Goal: Find contact information: Find contact information

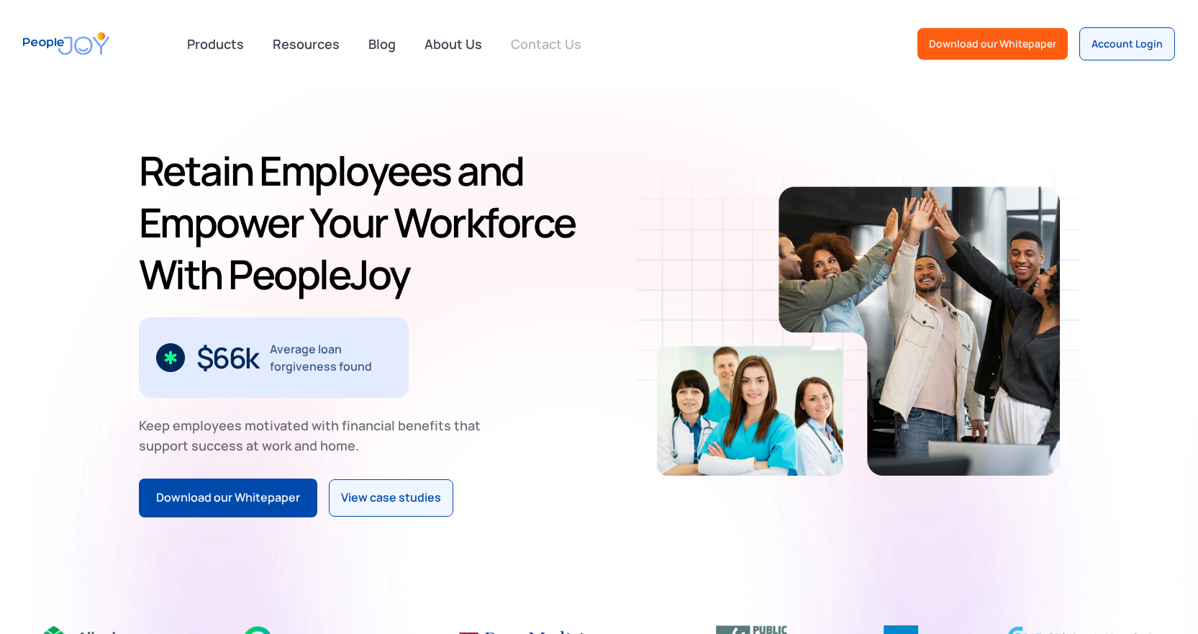
click at [561, 47] on link "Contact Us" at bounding box center [546, 44] width 88 height 32
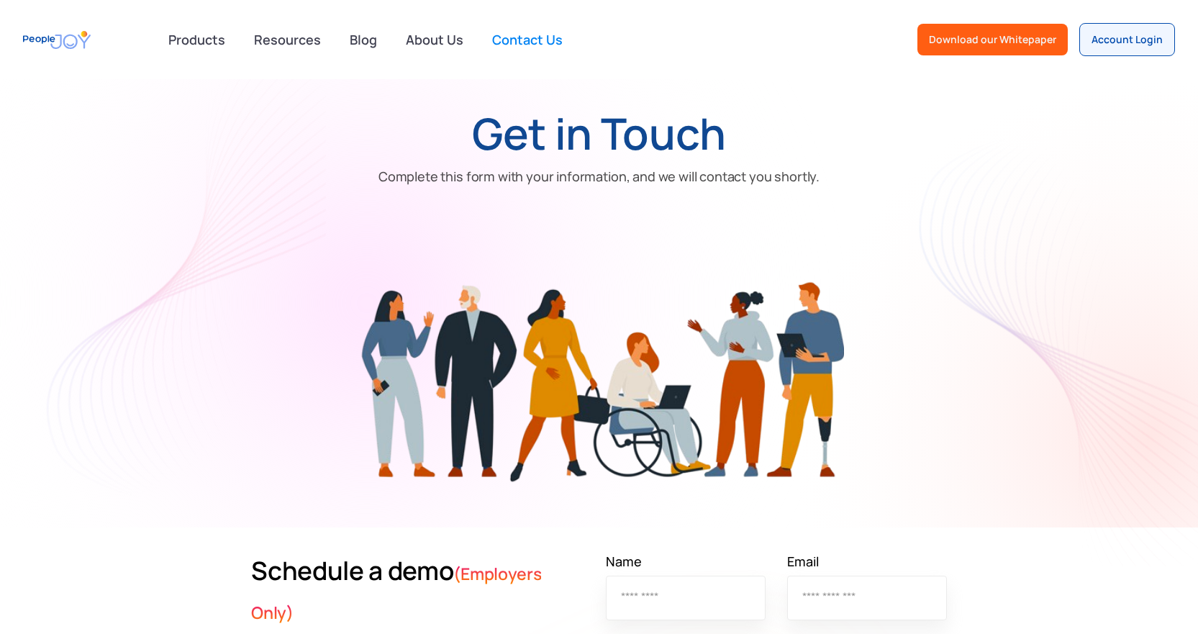
click at [60, 30] on img "home" at bounding box center [57, 40] width 68 height 32
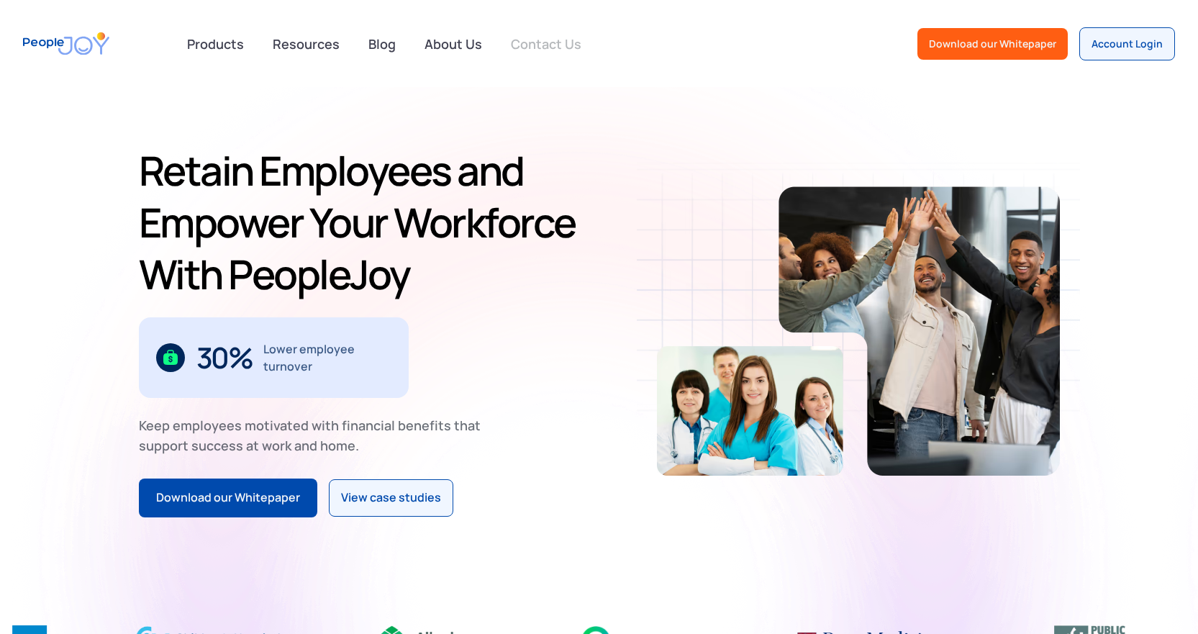
click at [559, 34] on link "Contact Us" at bounding box center [546, 44] width 88 height 32
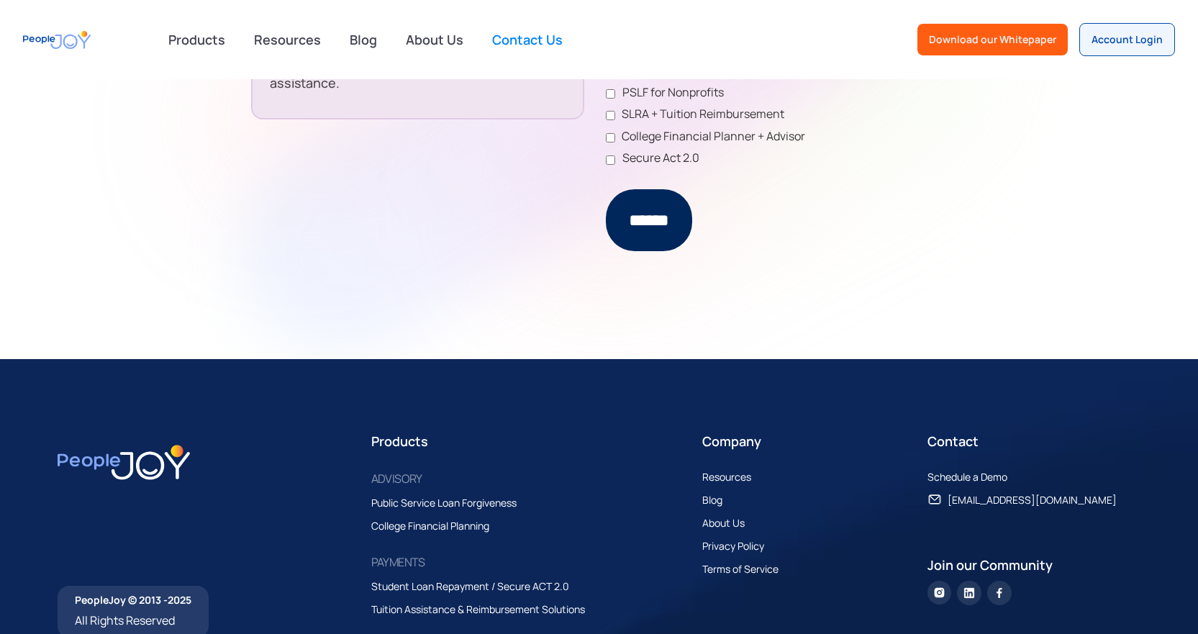
scroll to position [939, 0]
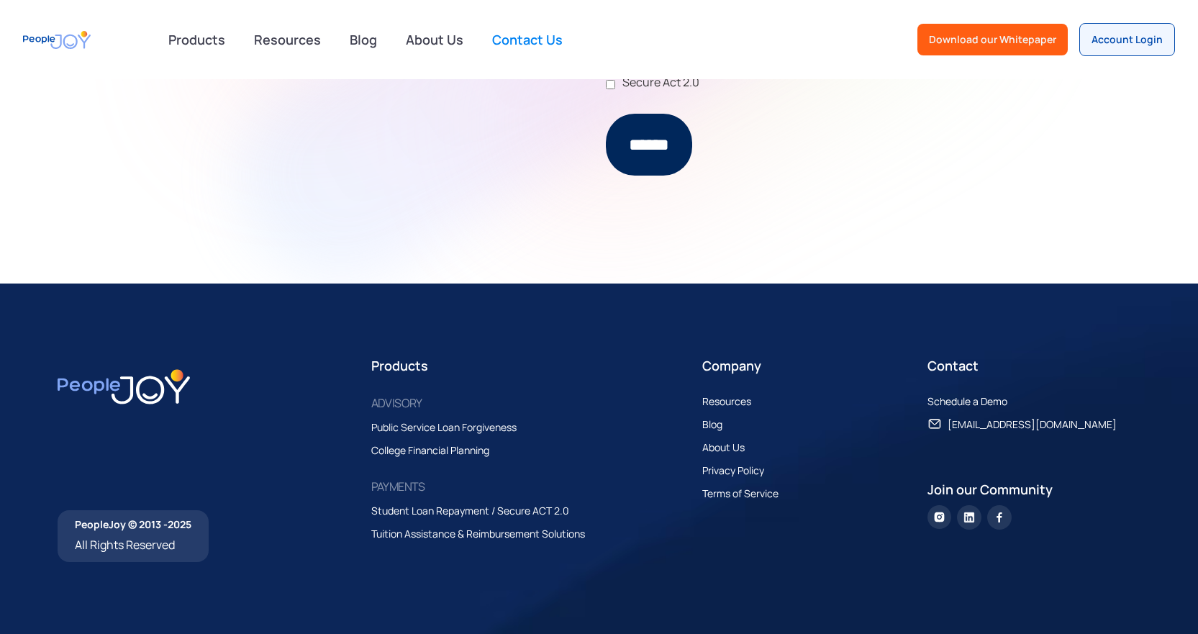
click at [399, 424] on div "Public Service Loan Forgiveness" at bounding box center [443, 427] width 145 height 17
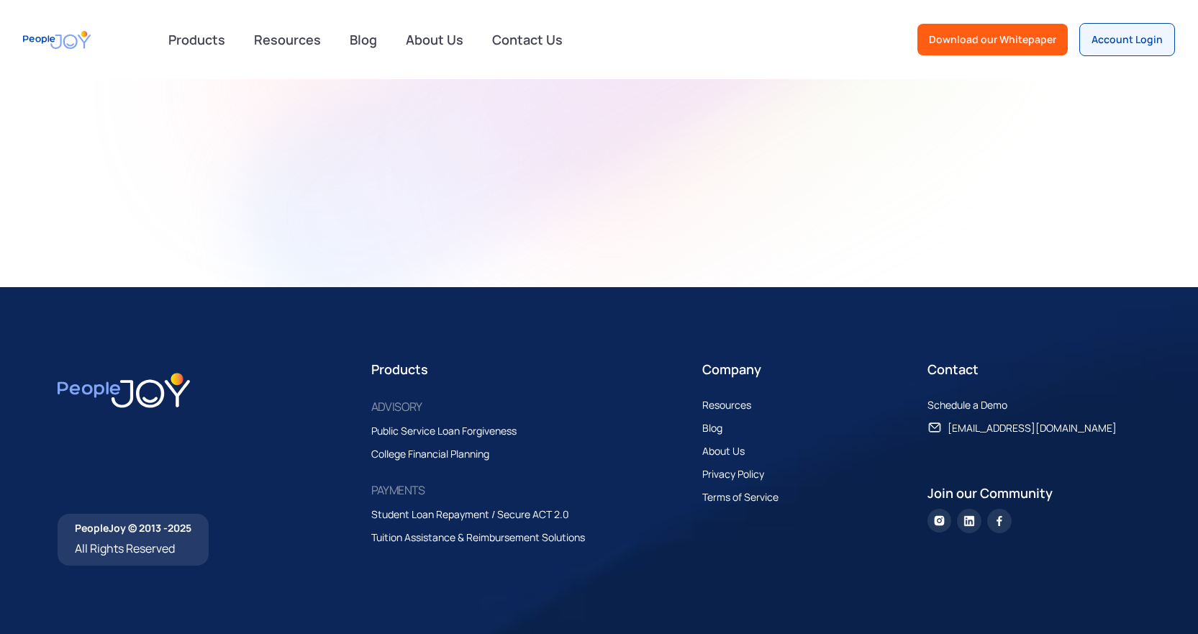
scroll to position [1946, 0]
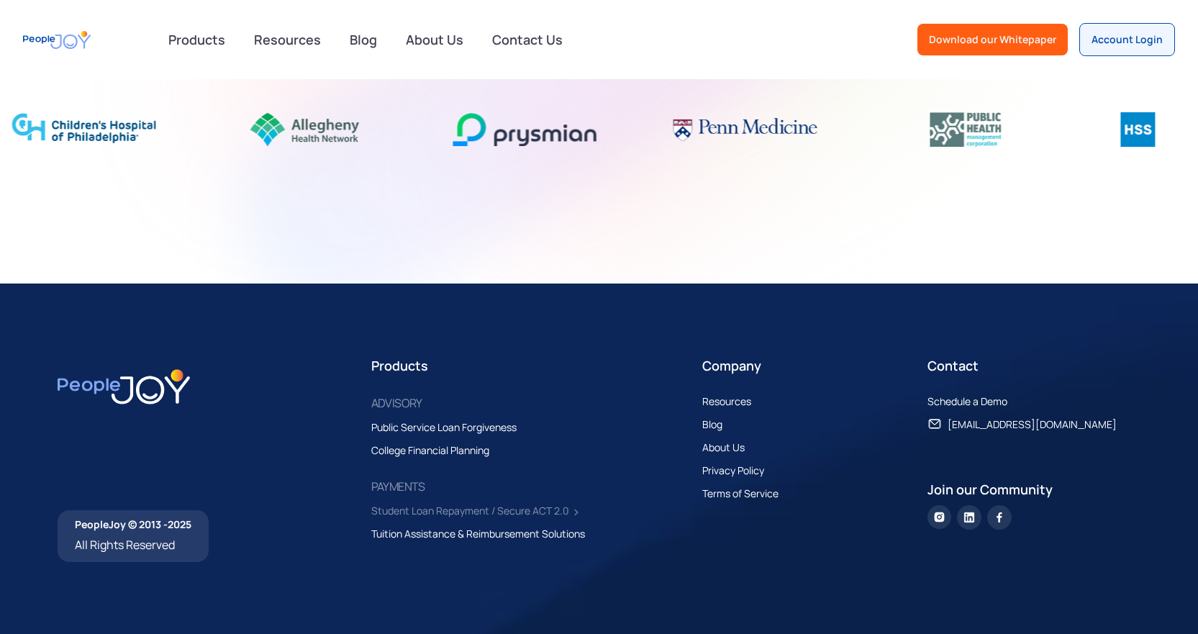
click at [422, 506] on div "Student Loan Repayment / Secure ACT 2.0" at bounding box center [470, 510] width 198 height 17
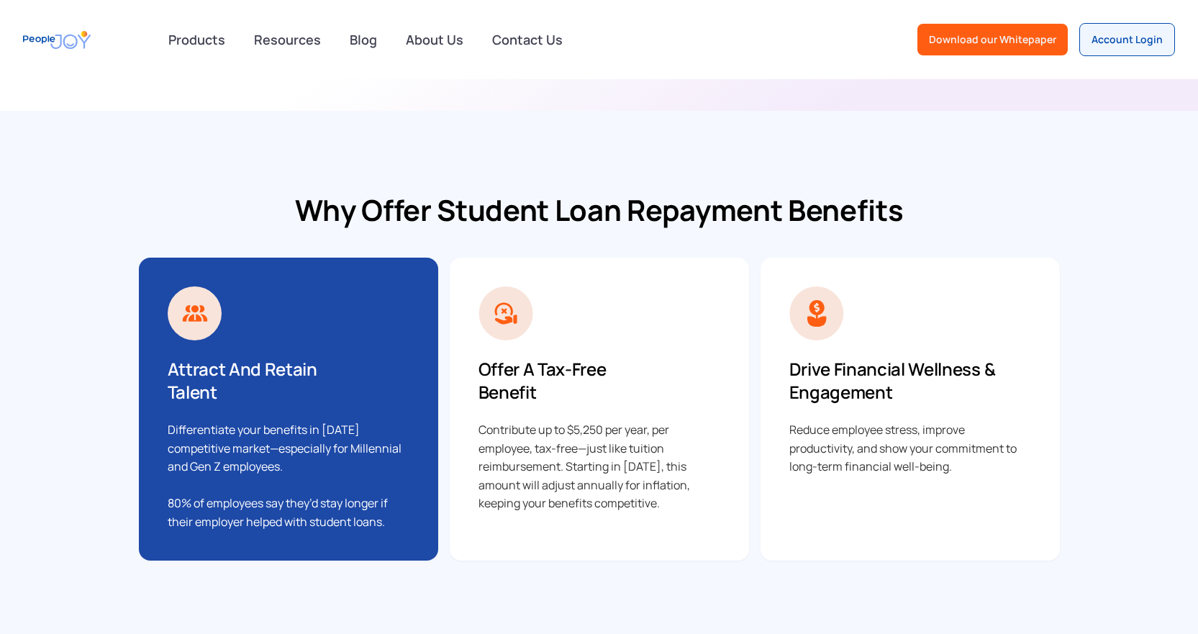
scroll to position [360, 0]
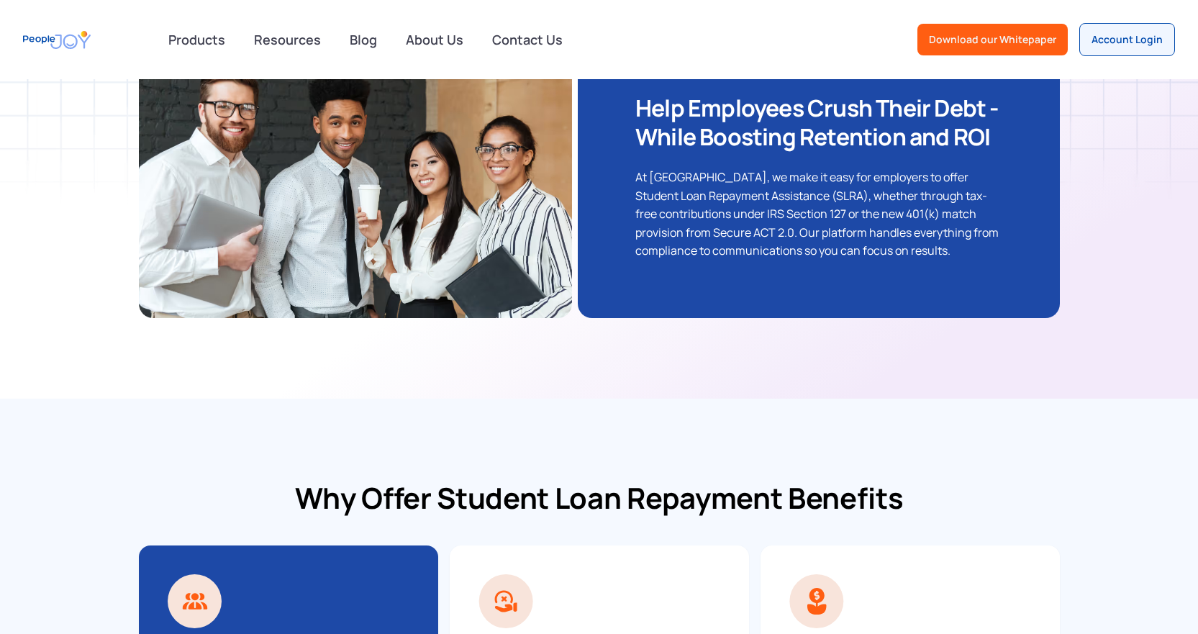
click at [65, 44] on img "home" at bounding box center [57, 40] width 68 height 32
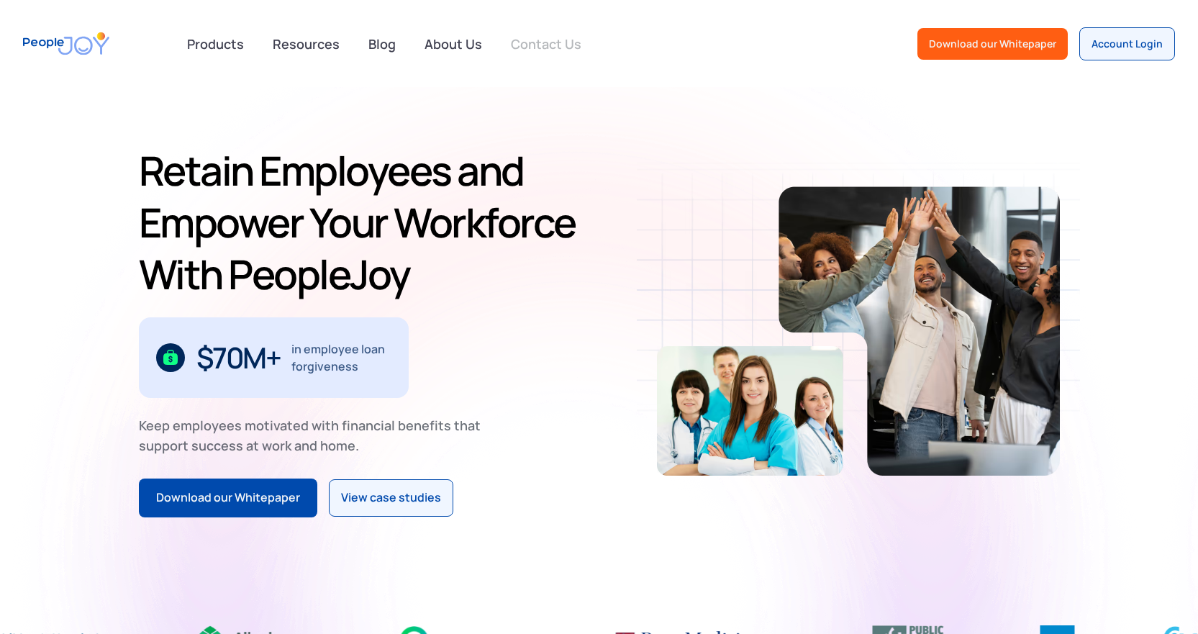
click at [557, 44] on link "Contact Us" at bounding box center [546, 44] width 88 height 32
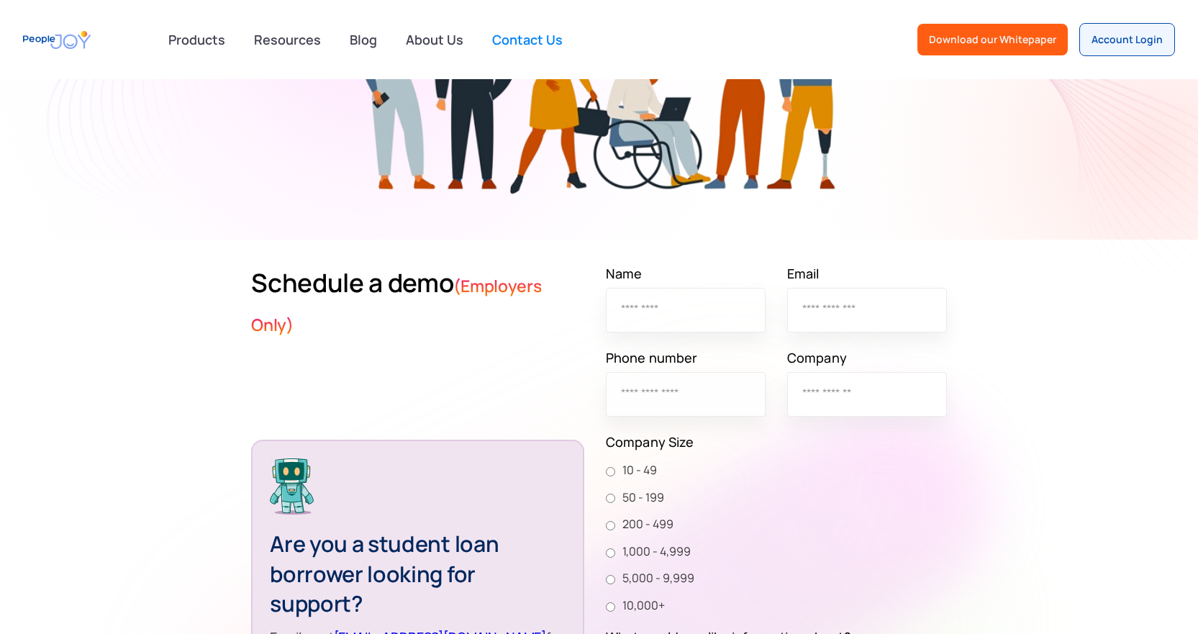
scroll to position [360, 0]
